Goal: Transaction & Acquisition: Subscribe to service/newsletter

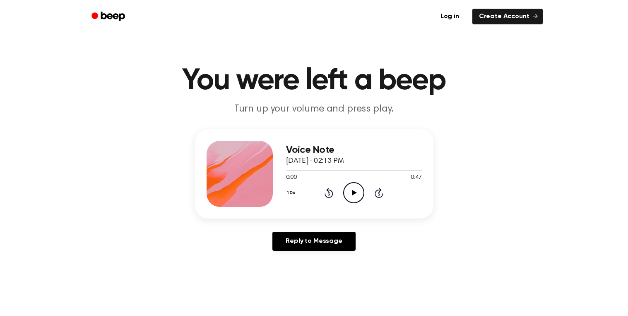
click at [355, 188] on icon "Play Audio" at bounding box center [353, 192] width 21 height 21
click at [359, 201] on circle at bounding box center [353, 193] width 20 height 20
click at [328, 194] on icon at bounding box center [329, 193] width 2 height 3
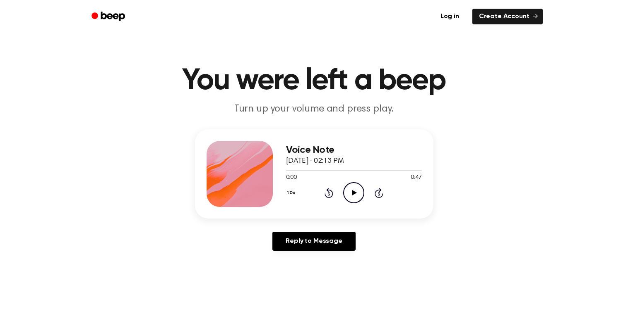
click at [328, 194] on icon at bounding box center [329, 193] width 2 height 3
click at [331, 194] on icon "Rewind 5 seconds" at bounding box center [328, 193] width 9 height 11
click at [361, 194] on icon "Play Audio" at bounding box center [353, 192] width 21 height 21
click at [343, 203] on div "Voice Note October 6, 2025 · 02:13 PM 0:11 0:47 Your browser does not support t…" at bounding box center [354, 174] width 136 height 66
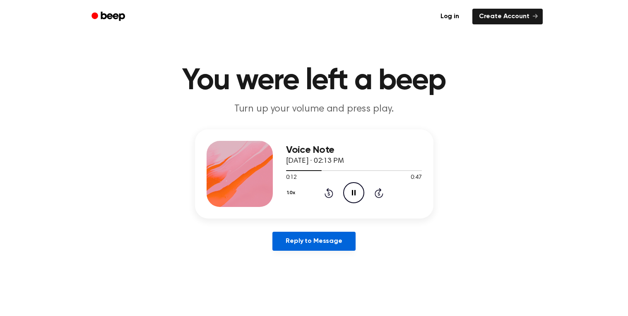
click at [327, 242] on link "Reply to Message" at bounding box center [313, 241] width 83 height 19
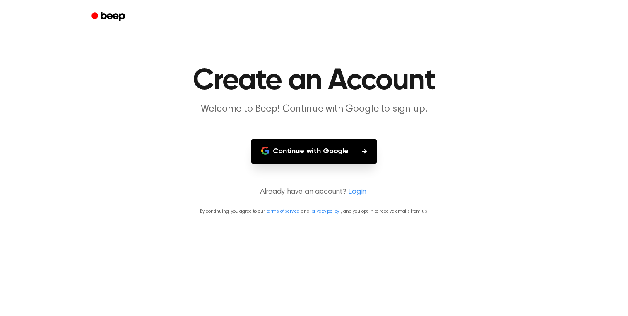
click at [352, 145] on button "Continue with Google" at bounding box center [313, 151] width 125 height 24
click at [348, 144] on button "Continue with Google" at bounding box center [313, 151] width 125 height 24
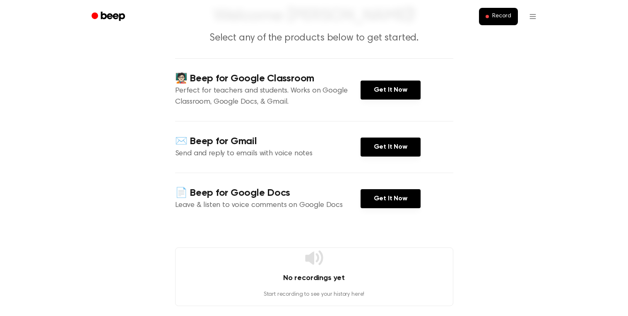
scroll to position [61, 0]
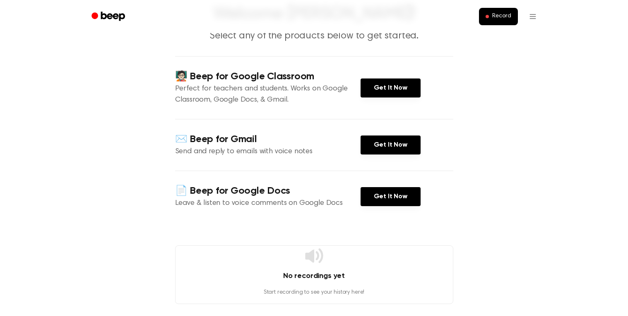
click at [396, 121] on div "✉️ Beep for Gmail Send and reply to emails with voice notes Get It Now" at bounding box center [314, 145] width 278 height 52
click at [399, 91] on link "Get It Now" at bounding box center [390, 88] width 60 height 19
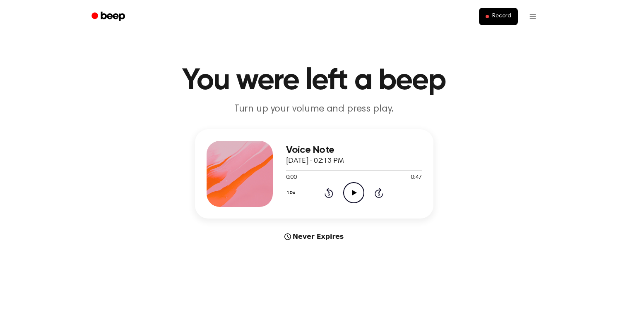
click at [353, 185] on icon "Play Audio" at bounding box center [353, 192] width 21 height 21
click at [375, 190] on icon "Skip 5 seconds" at bounding box center [378, 193] width 9 height 11
click at [376, 189] on icon "Skip 5 seconds" at bounding box center [378, 193] width 9 height 11
click at [367, 202] on div "1.0x Rewind 5 seconds Pause Audio Skip 5 seconds" at bounding box center [354, 192] width 136 height 21
click at [0, 130] on main "You were left a beep Turn up your volume and press play. Voice Note October 6, …" at bounding box center [314, 247] width 628 height 494
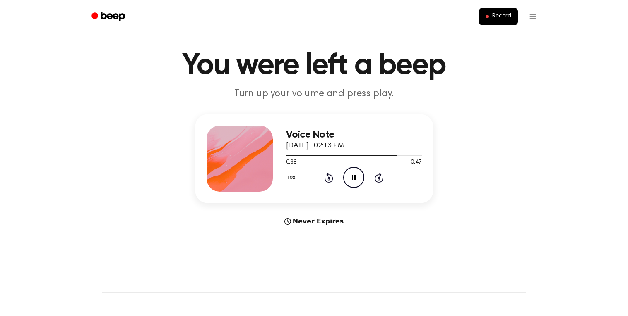
scroll to position [17, 0]
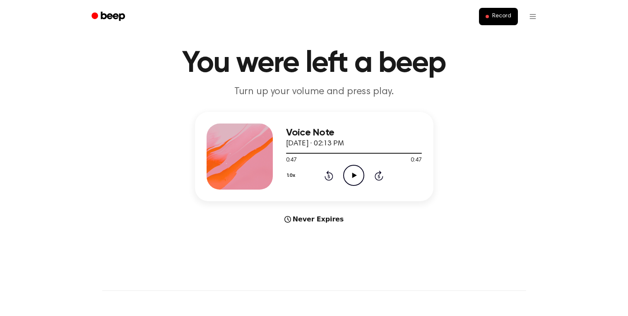
click at [292, 160] on span "0:47" at bounding box center [291, 160] width 11 height 9
click at [288, 176] on button "1.0x" at bounding box center [292, 176] width 12 height 14
click at [332, 228] on main "You were left a beep Turn up your volume and press play. Voice Note October 6, …" at bounding box center [314, 230] width 628 height 494
click at [311, 220] on div "Never Expires" at bounding box center [314, 220] width 238 height 10
click at [499, 13] on span "Record" at bounding box center [501, 16] width 19 height 7
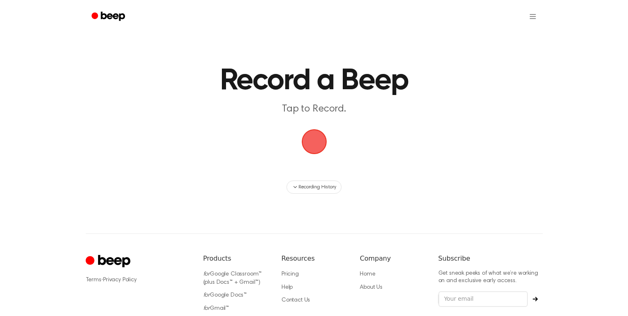
click at [499, 13] on ul at bounding box center [340, 17] width 403 height 20
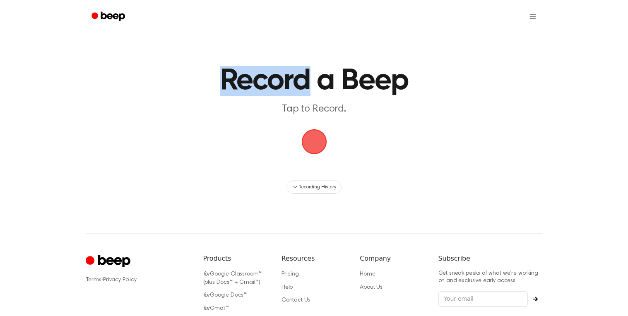
click at [317, 143] on span "button" at bounding box center [314, 142] width 30 height 30
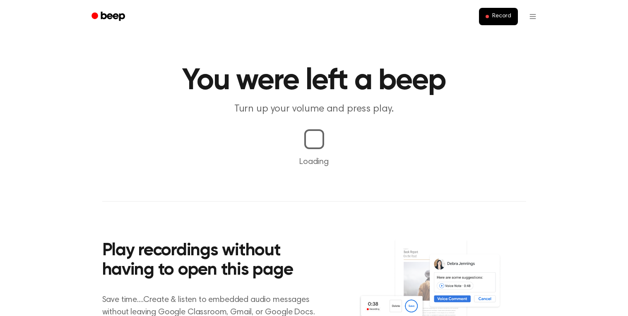
scroll to position [17, 0]
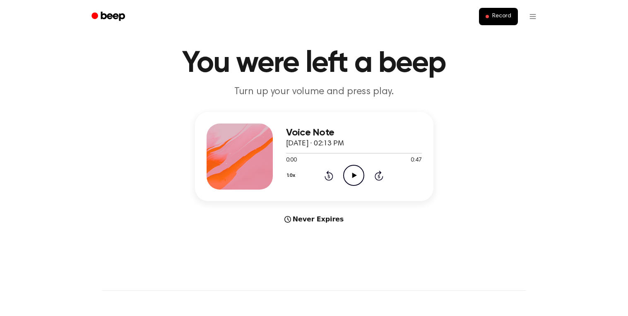
click at [355, 177] on icon "Play Audio" at bounding box center [353, 175] width 21 height 21
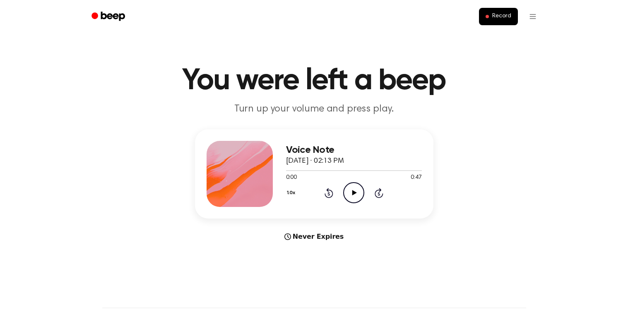
click at [349, 205] on div "Voice Note October 6, 2025 · 02:13 PM 0:00 0:47 Your browser does not support t…" at bounding box center [354, 174] width 136 height 66
click at [348, 197] on icon "Play Audio" at bounding box center [353, 192] width 21 height 21
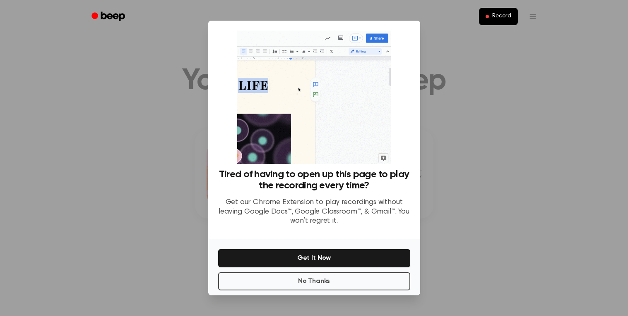
click at [487, 205] on div at bounding box center [314, 158] width 628 height 316
click at [481, 31] on div "Record" at bounding box center [314, 16] width 457 height 33
click at [304, 247] on div "No Thanks Get It Now" at bounding box center [314, 268] width 212 height 56
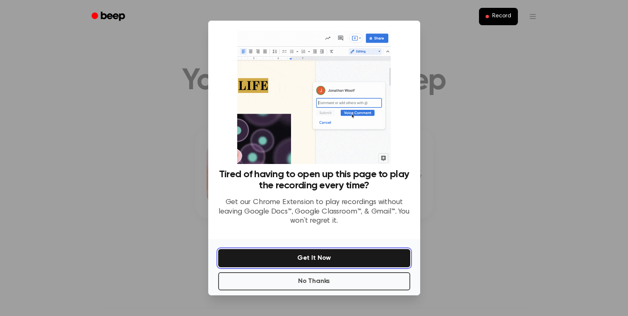
click at [312, 255] on button "Get It Now" at bounding box center [314, 258] width 192 height 18
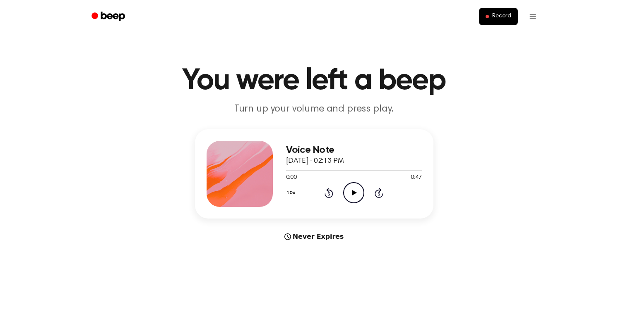
click at [352, 194] on icon at bounding box center [354, 192] width 5 height 5
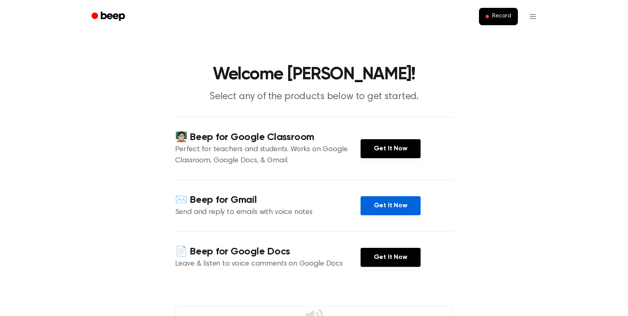
click at [377, 204] on link "Get It Now" at bounding box center [390, 206] width 60 height 19
